Goal: Information Seeking & Learning: Learn about a topic

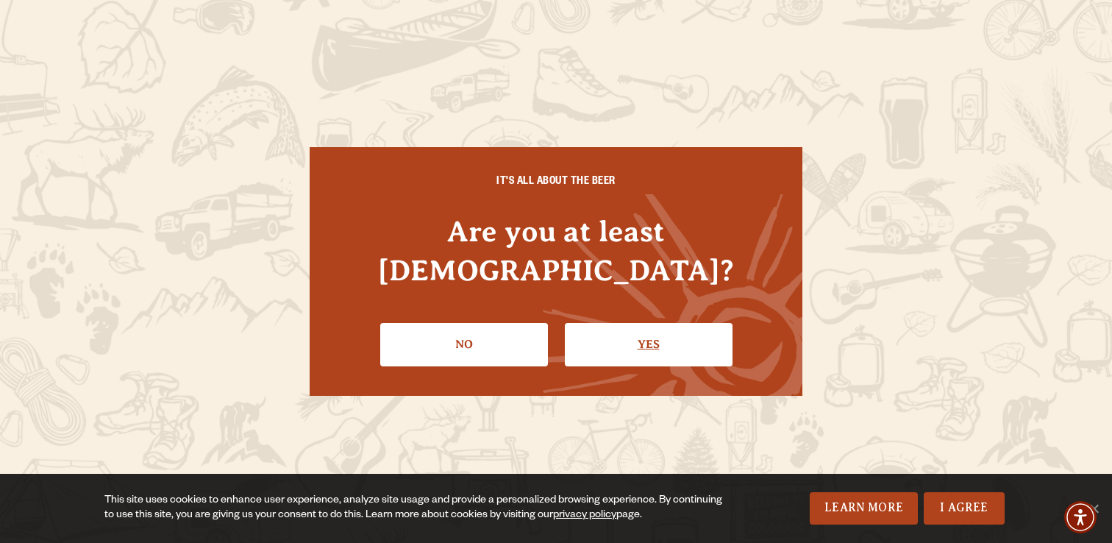
click at [646, 327] on link "Yes" at bounding box center [649, 344] width 168 height 43
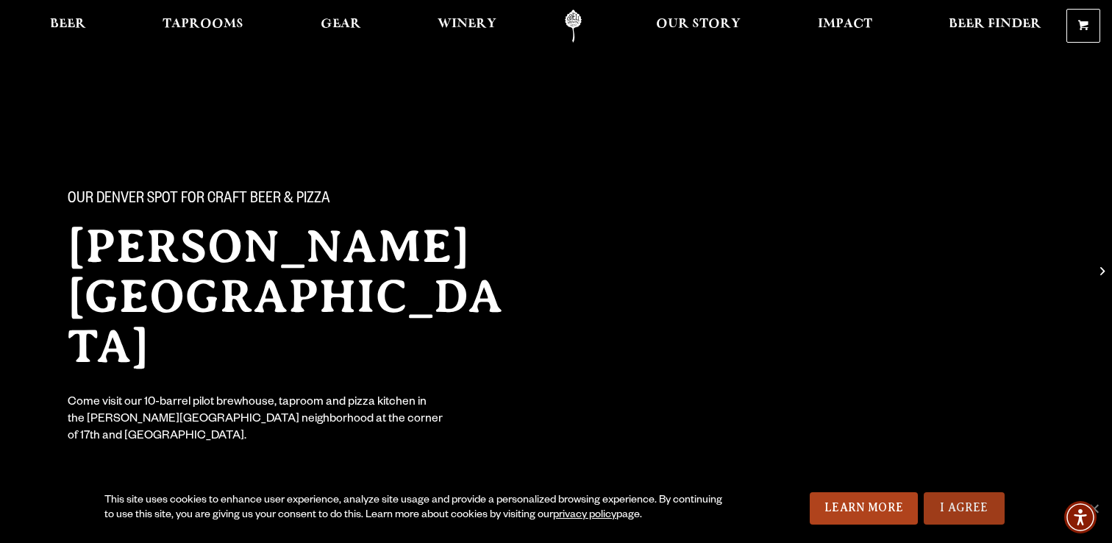
click at [964, 500] on link "I Agree" at bounding box center [964, 508] width 81 height 32
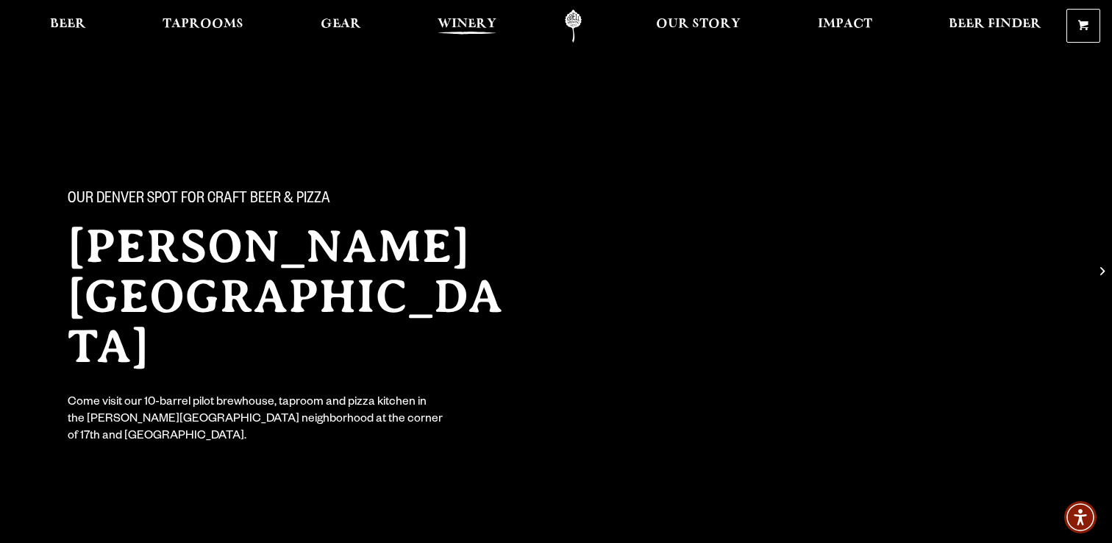
click at [472, 21] on span "Winery" at bounding box center [467, 24] width 59 height 12
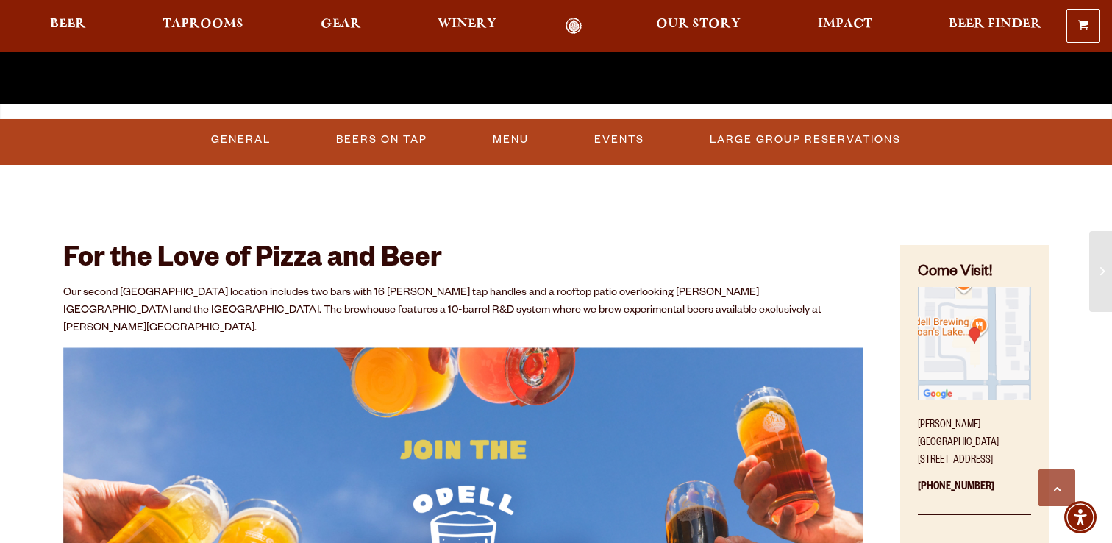
scroll to position [572, 0]
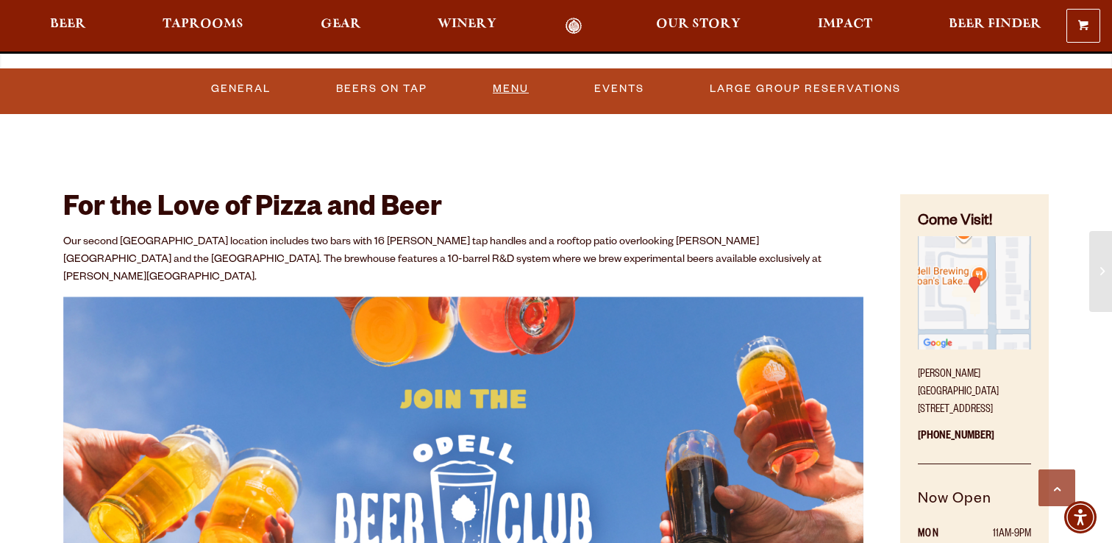
click at [510, 92] on link "Menu" at bounding box center [511, 89] width 48 height 34
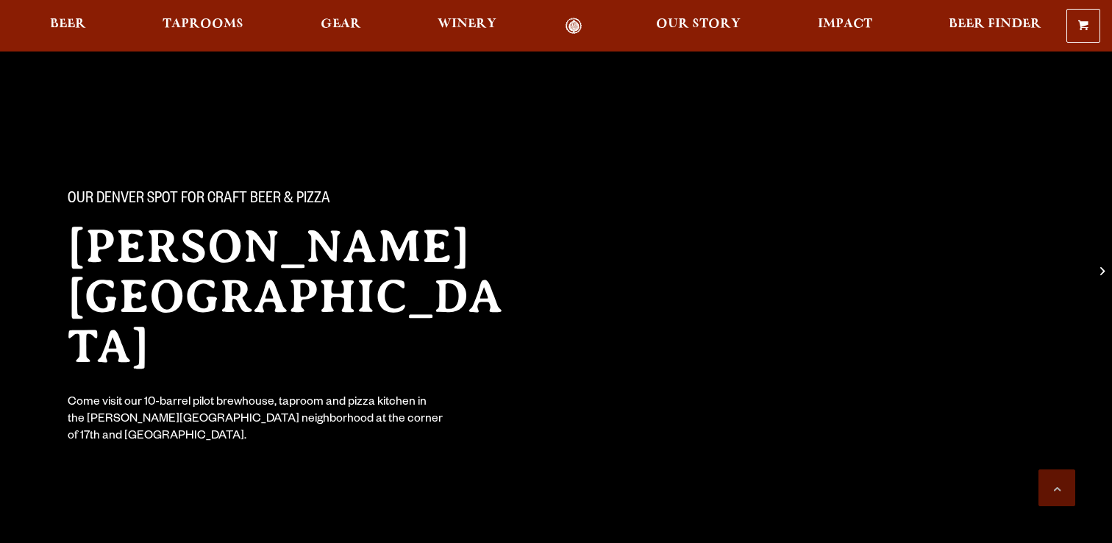
scroll to position [572, 0]
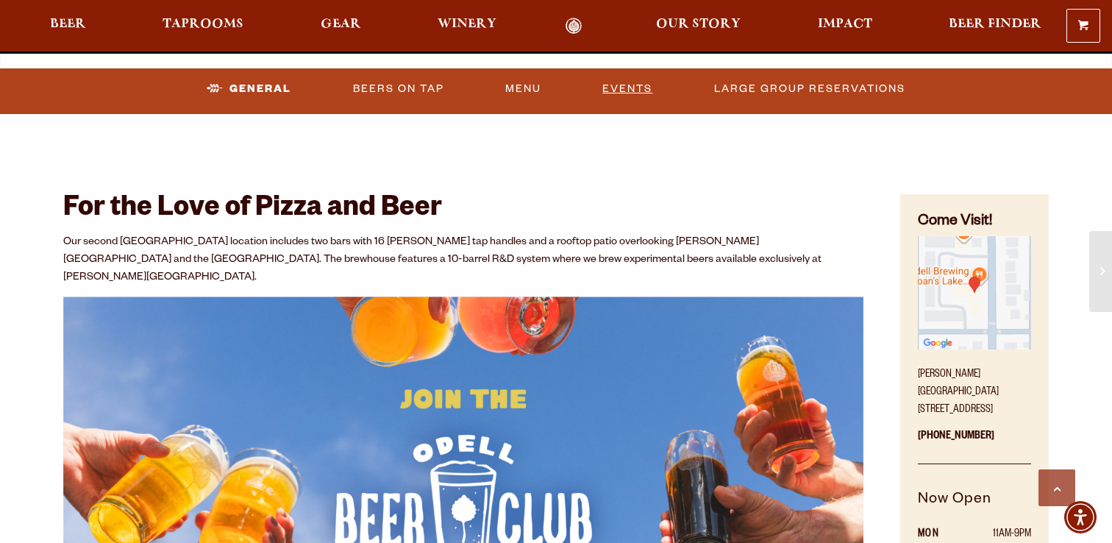
click at [625, 93] on link "Events" at bounding box center [628, 89] width 62 height 34
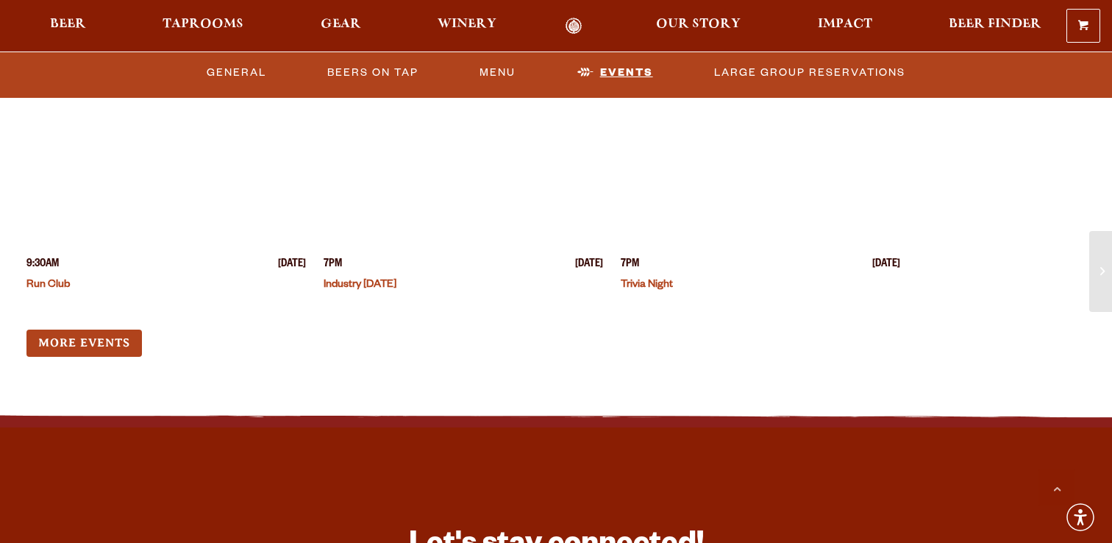
scroll to position [3885, 0]
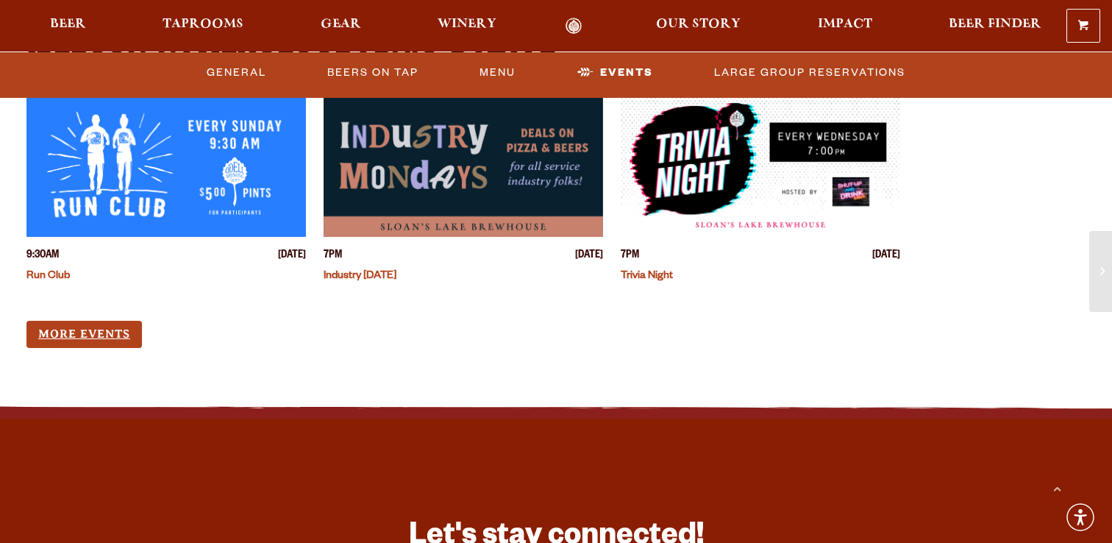
click at [82, 321] on link "More Events" at bounding box center [84, 334] width 116 height 27
